Goal: Use online tool/utility: Utilize a website feature to perform a specific function

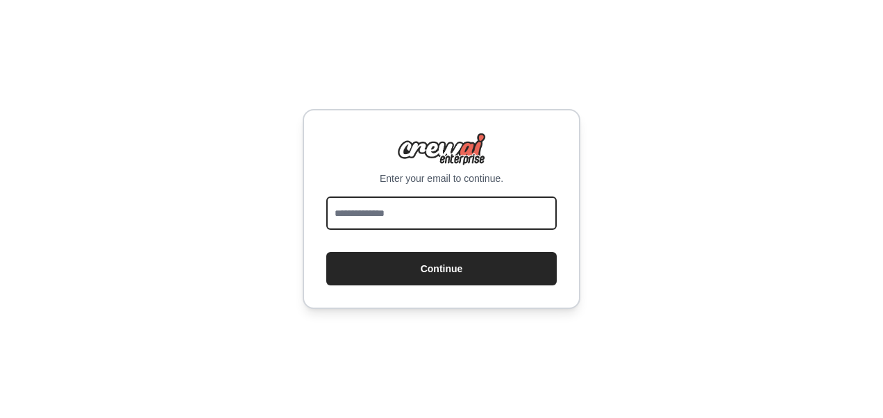
click at [362, 214] on input "email" at bounding box center [441, 212] width 230 height 33
type input "**********"
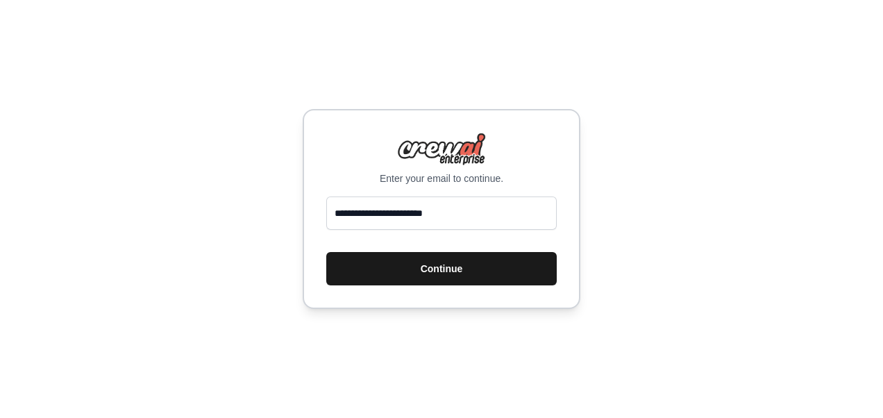
click at [418, 271] on button "Continue" at bounding box center [441, 268] width 230 height 33
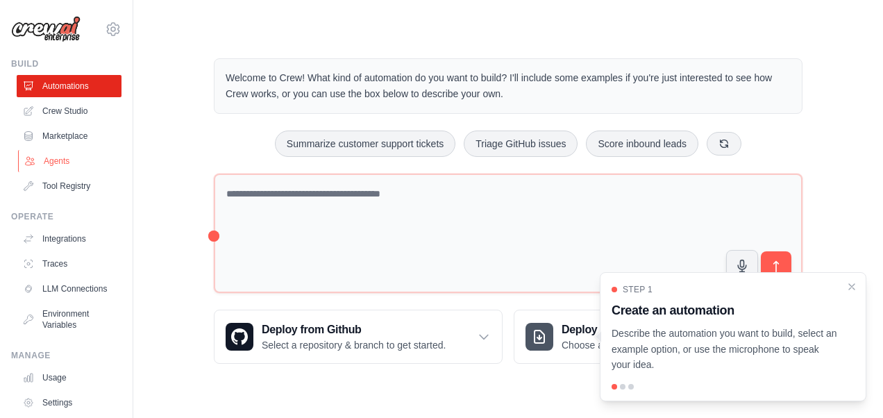
click at [61, 162] on link "Agents" at bounding box center [70, 161] width 105 height 22
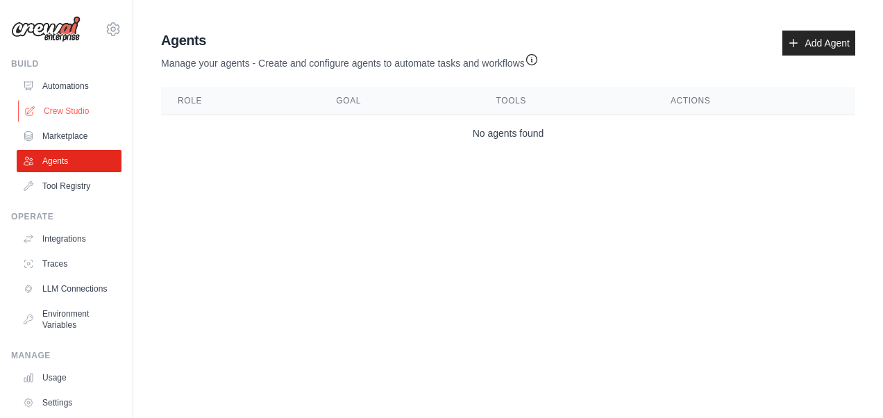
click at [61, 113] on link "Crew Studio" at bounding box center [70, 111] width 105 height 22
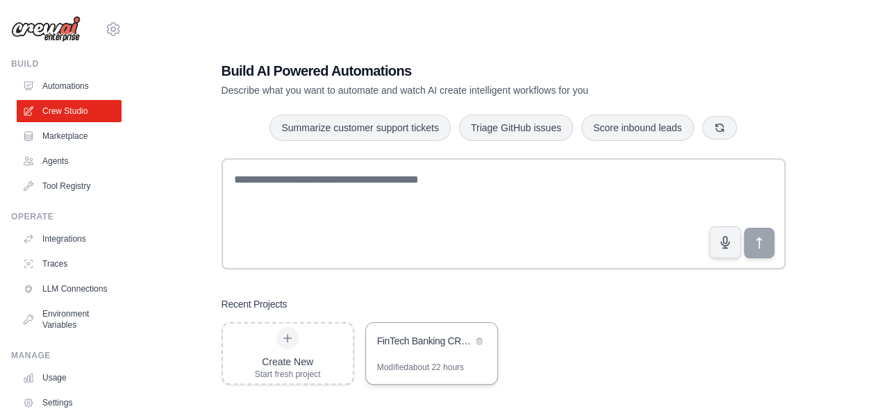
click at [410, 335] on div "FinTech Banking CRM AI Automation Suite" at bounding box center [424, 341] width 95 height 14
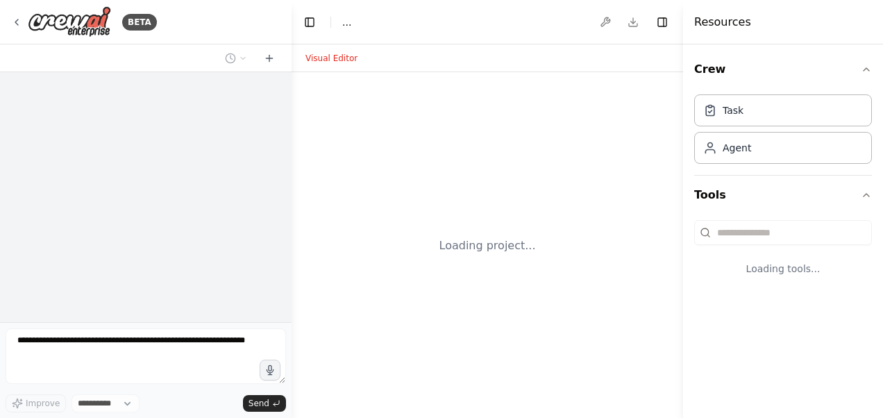
select select "****"
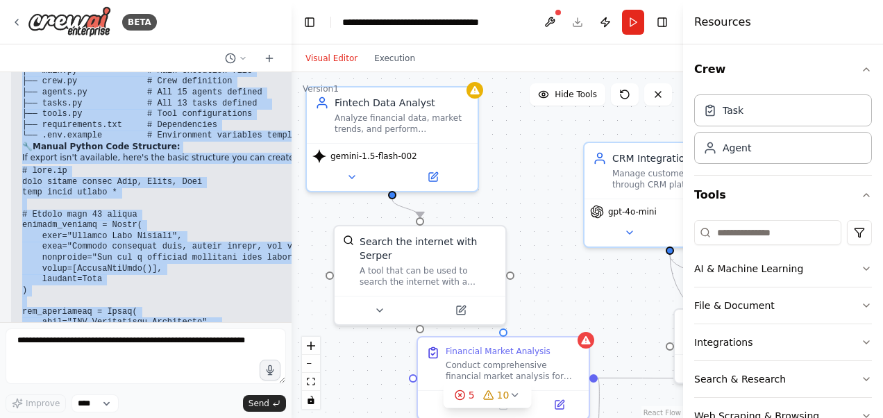
scroll to position [3580, 0]
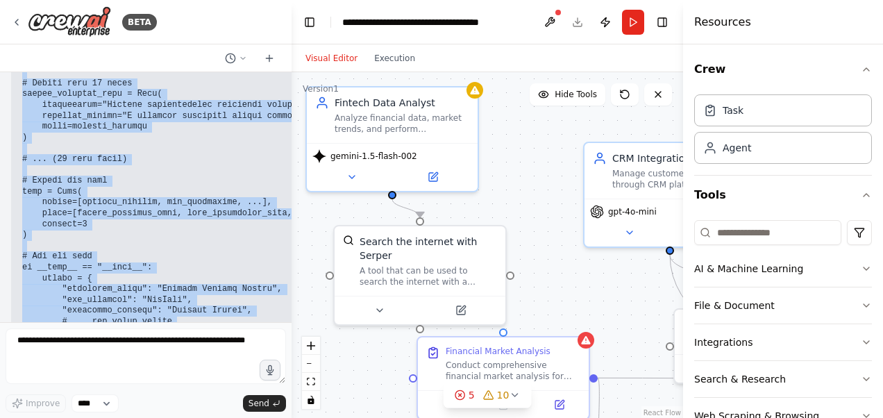
drag, startPoint x: 201, startPoint y: 133, endPoint x: 107, endPoint y: 205, distance: 118.9
copy div "LorEmip Dolorsi AME CO Adipiscing Elits do Eiusmo temp: 🐍 Incididun utla EtdoLO…"
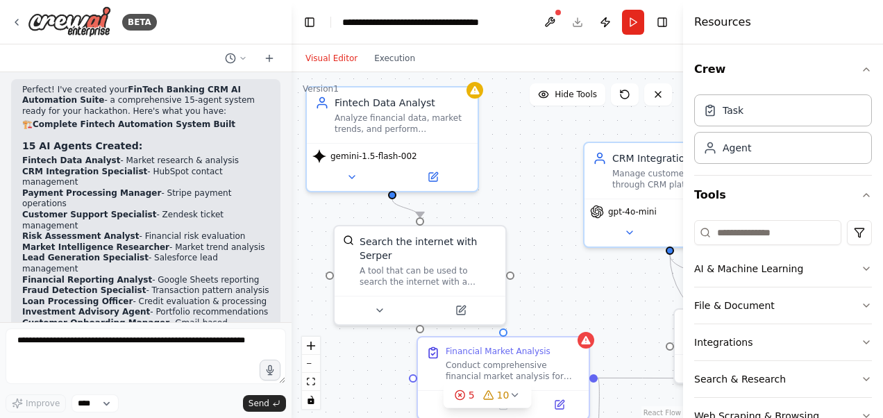
scroll to position [2139, 0]
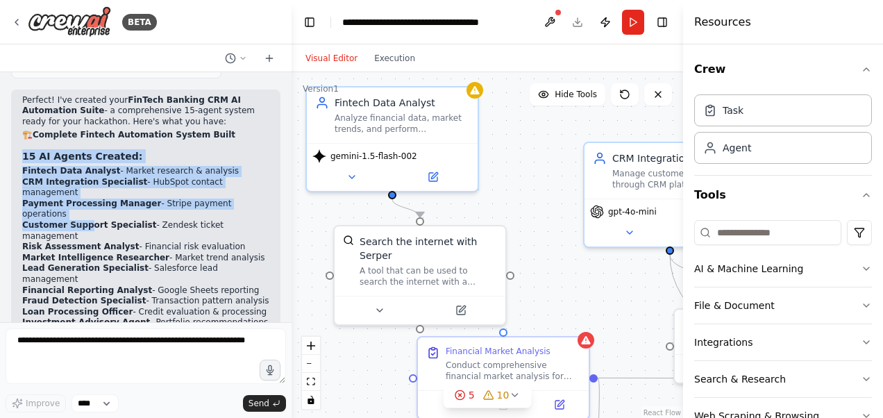
drag, startPoint x: 23, startPoint y: 96, endPoint x: 82, endPoint y: 143, distance: 75.6
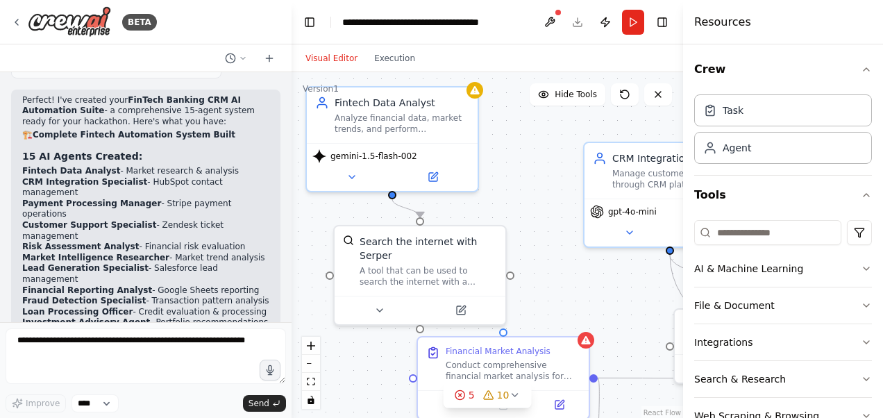
drag, startPoint x: 82, startPoint y: 143, endPoint x: 39, endPoint y: 81, distance: 75.9
click at [39, 130] on strong "Complete Fintech Automation System Built" at bounding box center [134, 135] width 203 height 10
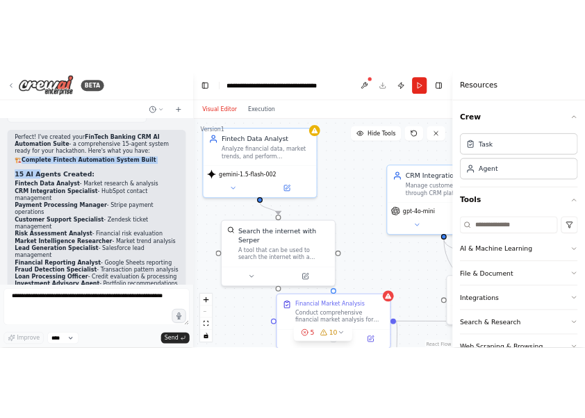
scroll to position [2137, 0]
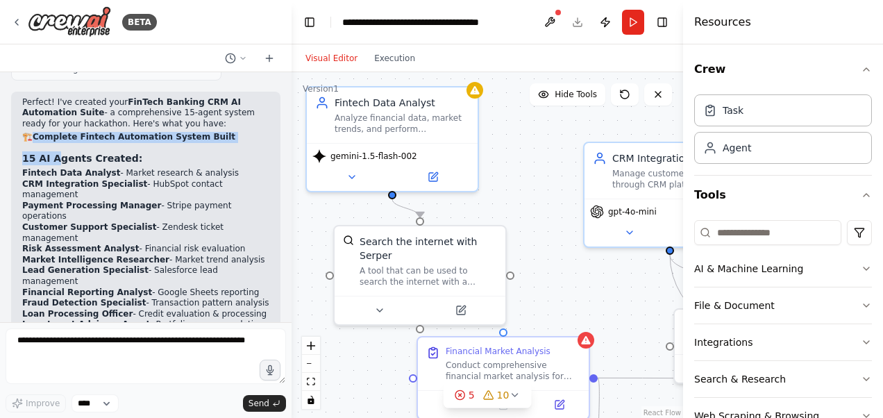
drag, startPoint x: 37, startPoint y: 76, endPoint x: 115, endPoint y: 279, distance: 217.1
copy div "Complete Fintech Automation System Built 15 AI Agents Created: Fintech Data Ana…"
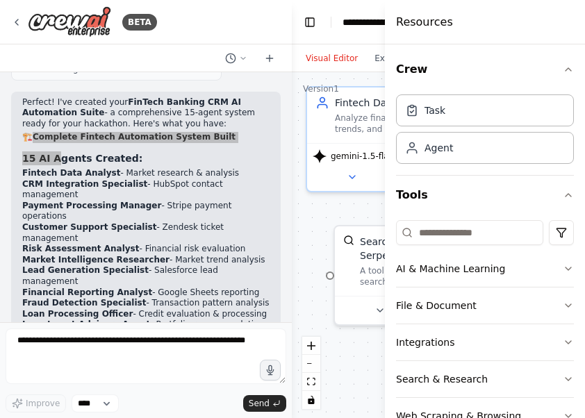
scroll to position [2345, 0]
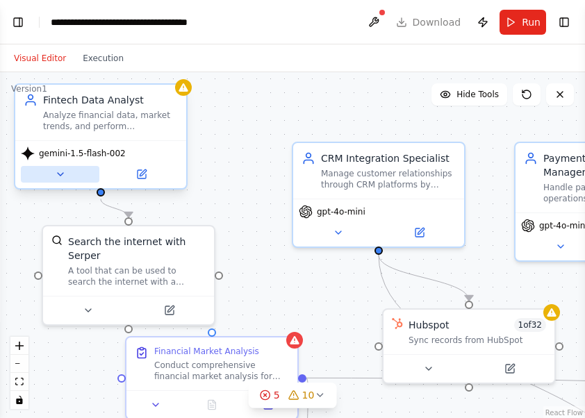
click at [60, 175] on icon at bounding box center [61, 174] width 6 height 3
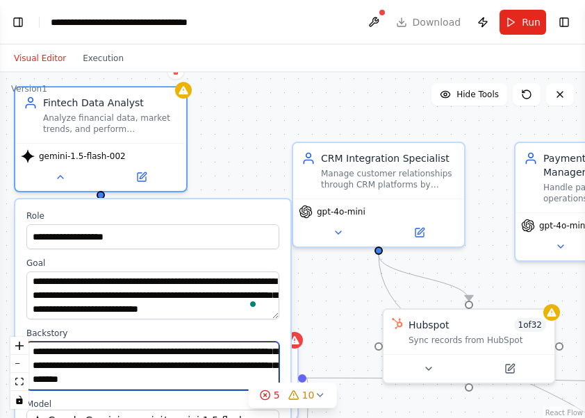
scroll to position [42, 0]
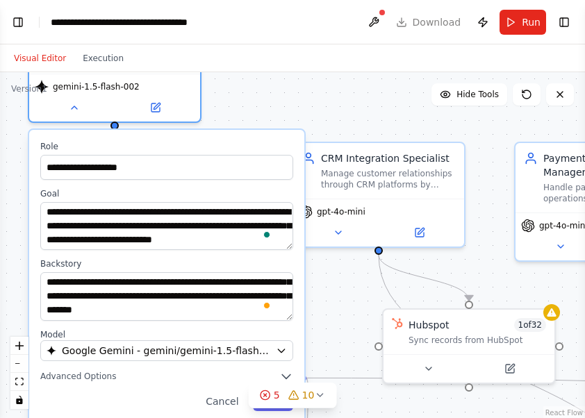
drag, startPoint x: 255, startPoint y: 205, endPoint x: 262, endPoint y: 136, distance: 69.8
click at [262, 136] on div "**********" at bounding box center [166, 276] width 275 height 292
